Goal: Task Accomplishment & Management: Use online tool/utility

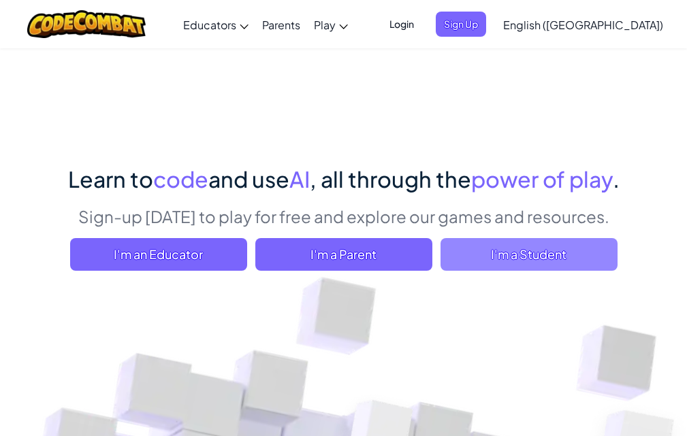
click at [507, 255] on span "I'm a Student" at bounding box center [529, 254] width 177 height 33
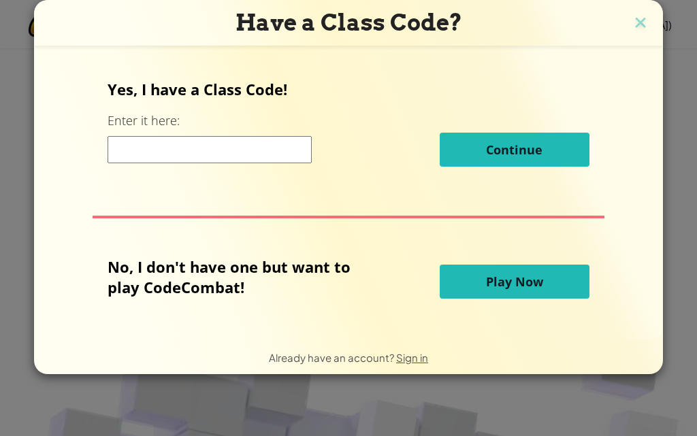
click at [537, 290] on span "Play Now" at bounding box center [514, 282] width 57 height 16
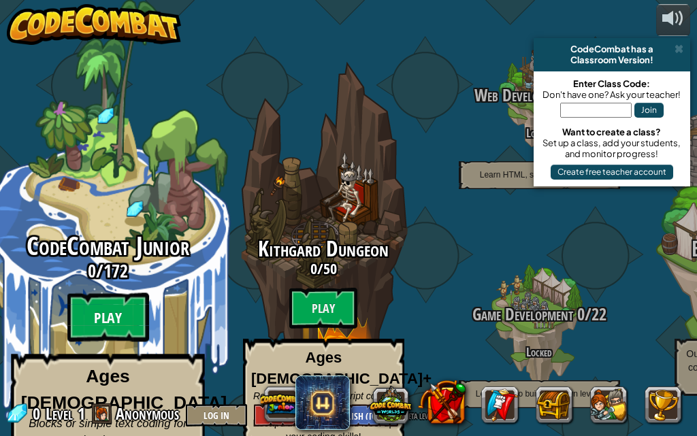
click at [105, 298] on btn "Play" at bounding box center [108, 317] width 82 height 49
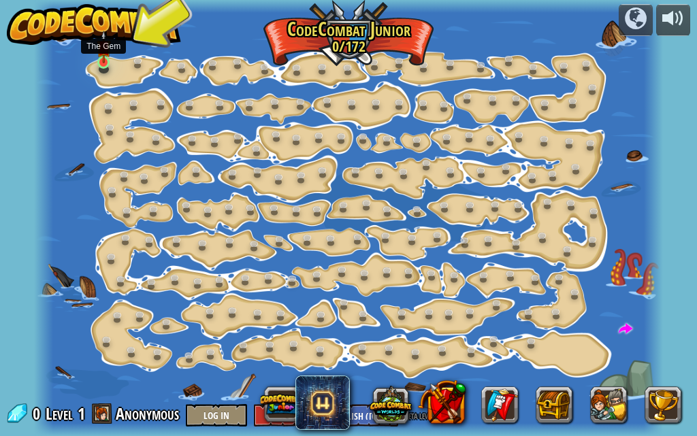
click at [103, 59] on img at bounding box center [104, 47] width 14 height 33
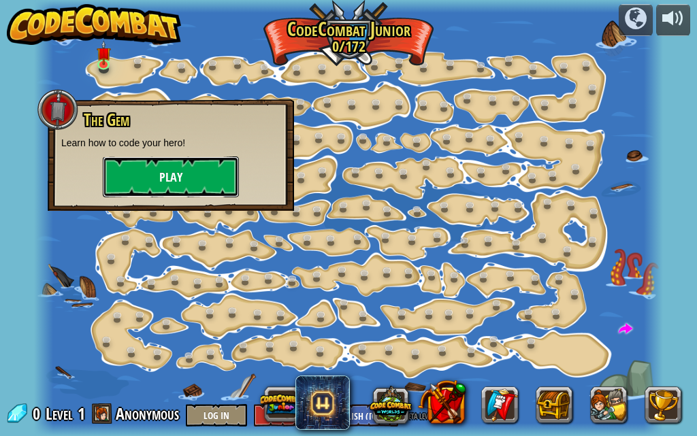
click at [177, 180] on button "Play" at bounding box center [171, 177] width 136 height 41
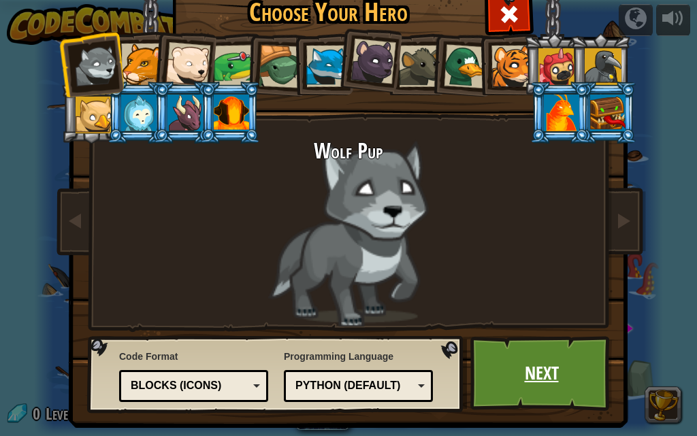
click at [541, 373] on link "Next" at bounding box center [541, 373] width 142 height 75
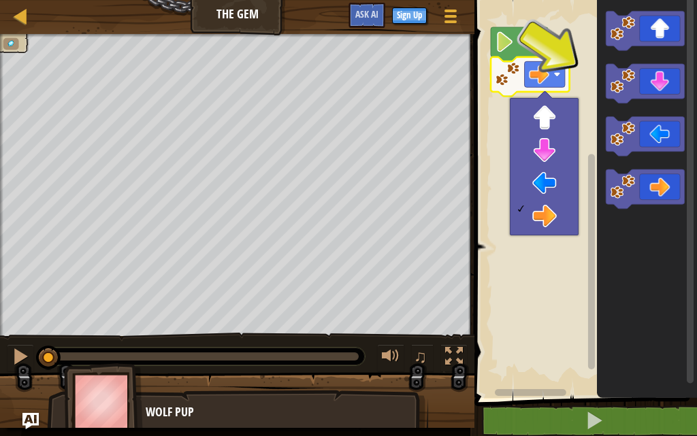
click at [549, 268] on rect "Blockly Workspace" at bounding box center [583, 195] width 227 height 405
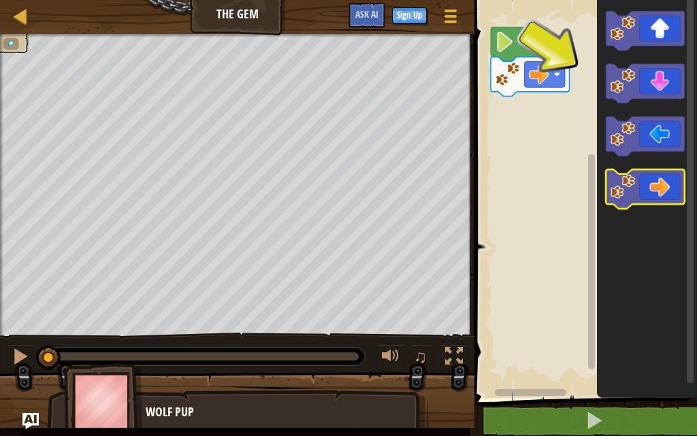
click at [665, 201] on icon "Blockly Workspace" at bounding box center [645, 189] width 79 height 39
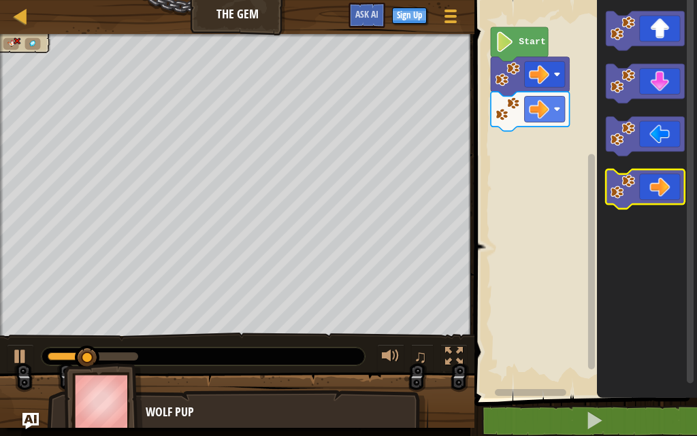
click at [665, 201] on icon "Blockly Workspace" at bounding box center [645, 189] width 79 height 39
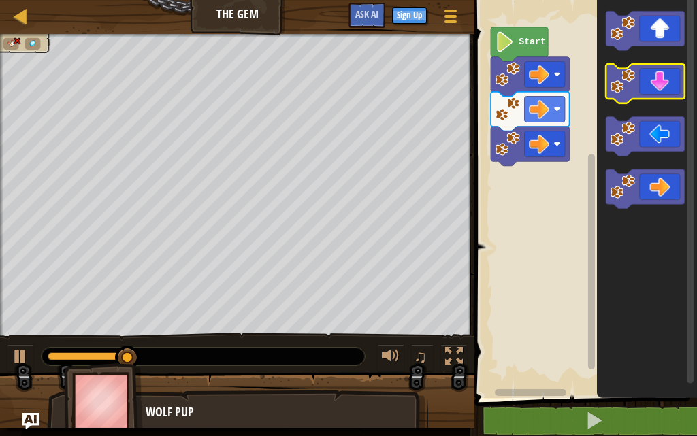
click at [661, 82] on icon "Blockly Workspace" at bounding box center [645, 83] width 79 height 39
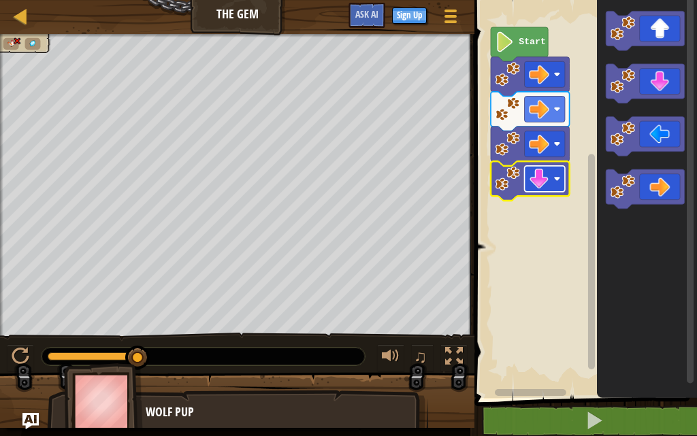
click at [544, 189] on rect "Blockly Workspace" at bounding box center [545, 179] width 40 height 26
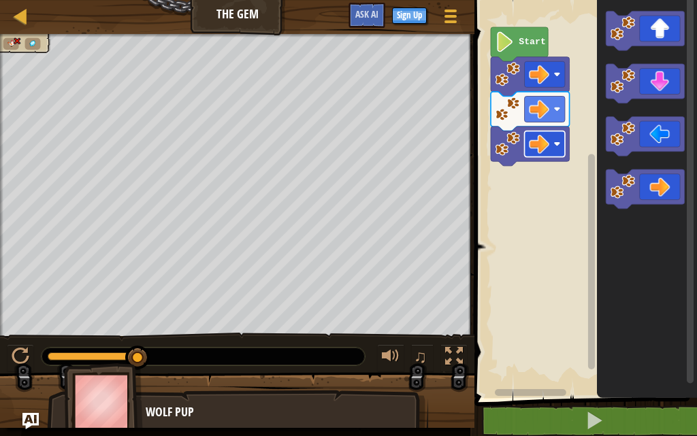
click at [540, 140] on image "Blockly Workspace" at bounding box center [539, 144] width 20 height 20
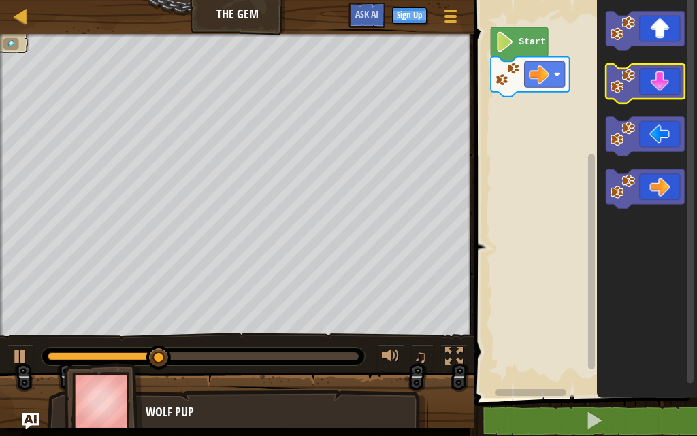
click at [663, 91] on icon "Blockly Workspace" at bounding box center [645, 83] width 79 height 39
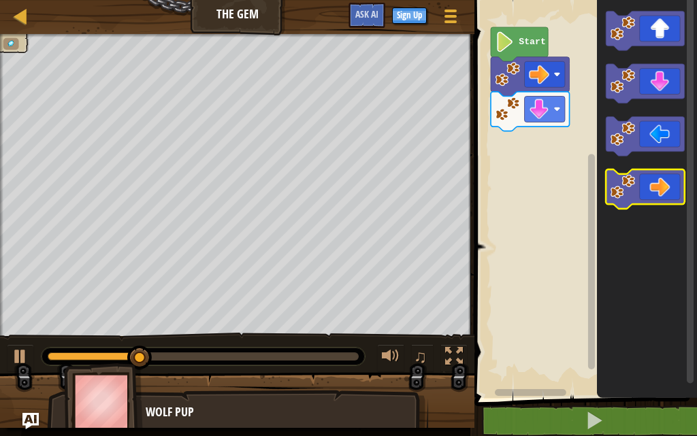
click at [663, 198] on icon "Blockly Workspace" at bounding box center [645, 189] width 79 height 39
